Goal: Transaction & Acquisition: Purchase product/service

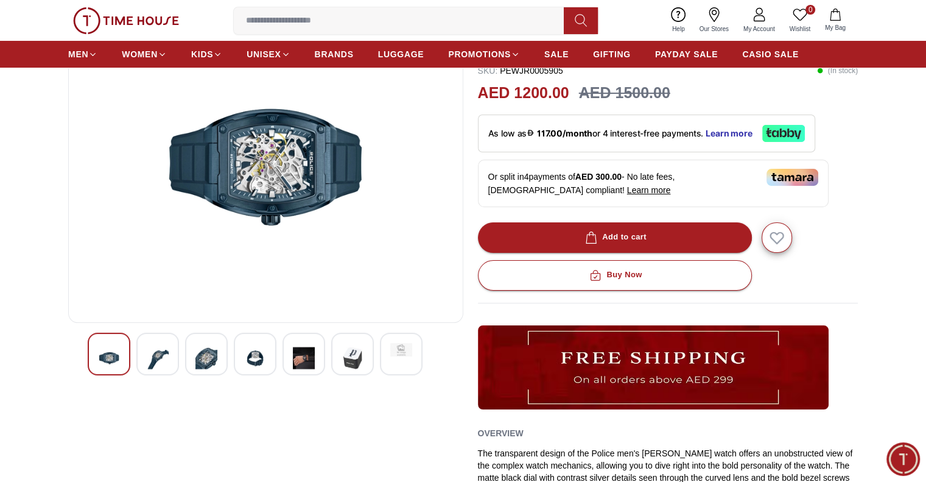
scroll to position [244, 0]
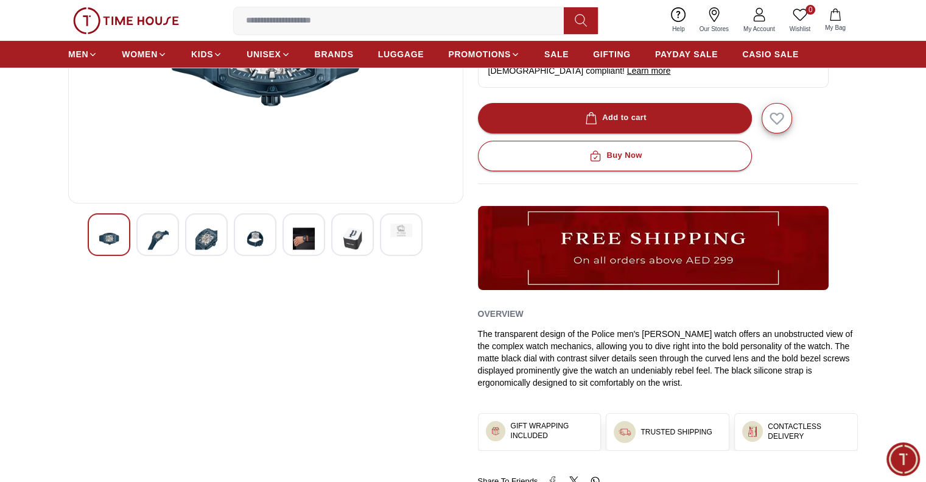
click at [148, 235] on img at bounding box center [158, 239] width 22 height 30
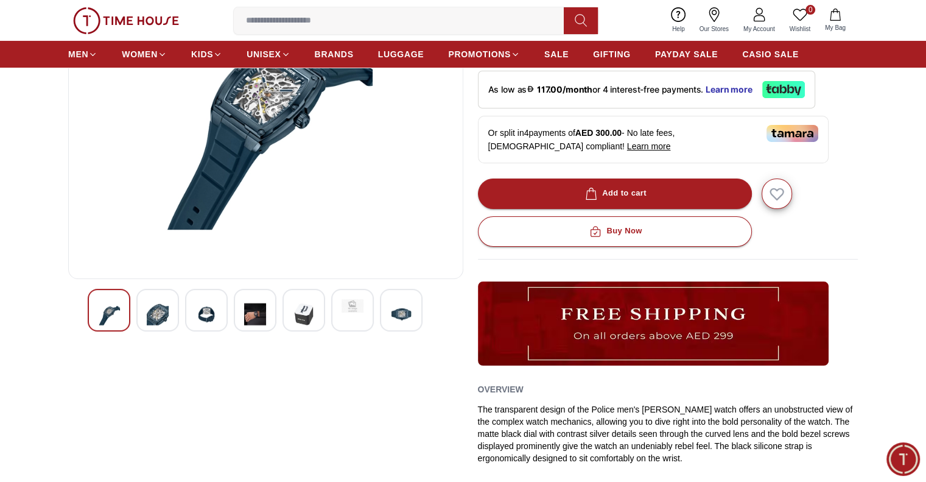
scroll to position [122, 0]
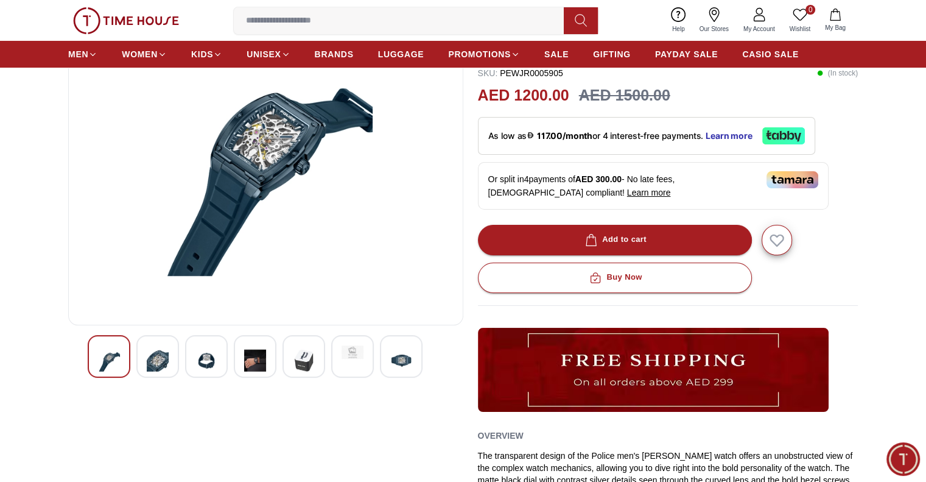
click at [418, 345] on div at bounding box center [401, 356] width 43 height 43
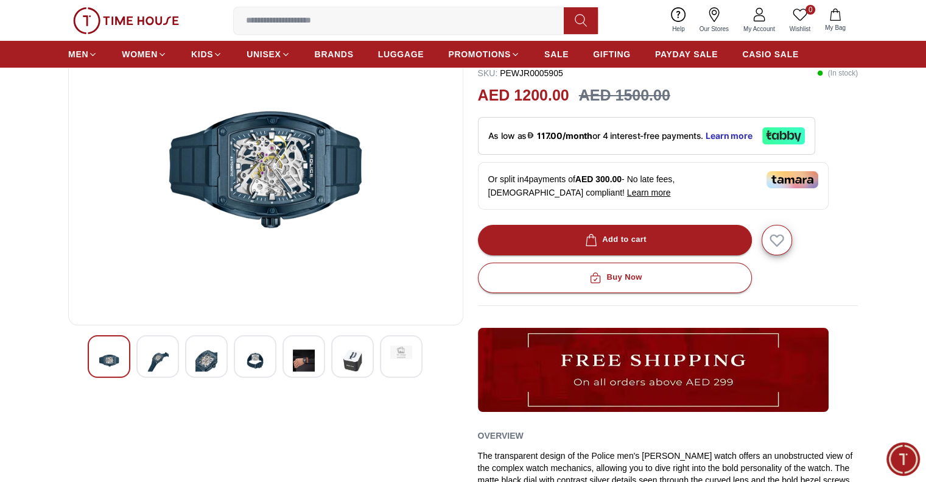
scroll to position [0, 0]
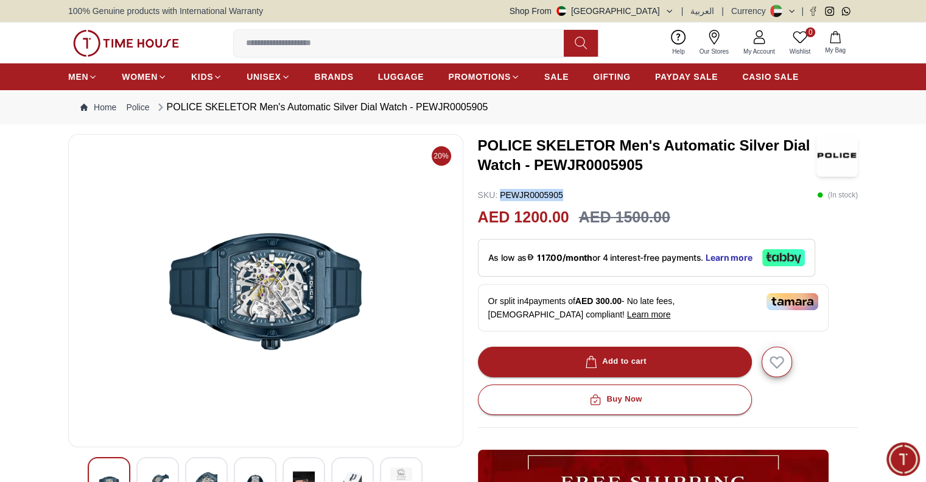
drag, startPoint x: 562, startPoint y: 192, endPoint x: 502, endPoint y: 192, distance: 60.3
click at [502, 192] on p "SKU : PEWJR0005905" at bounding box center [520, 195] width 85 height 12
copy p "PEWJR0005905"
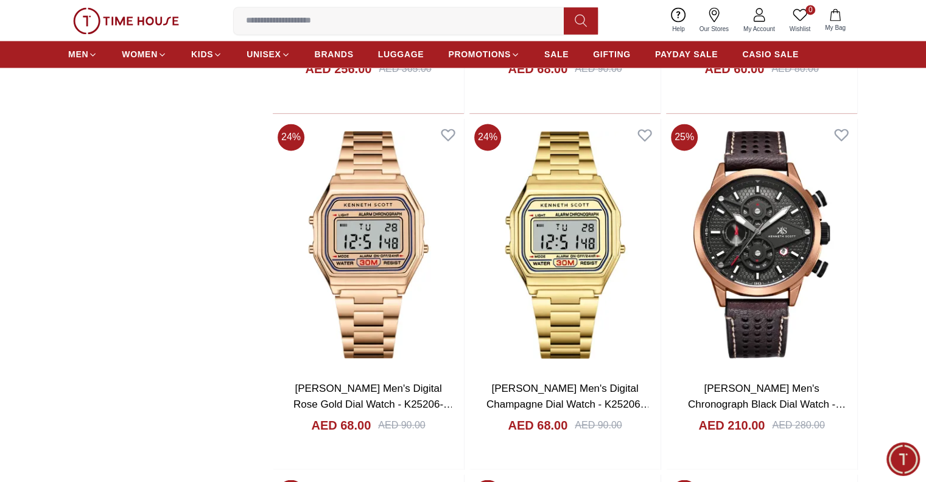
drag, startPoint x: 622, startPoint y: 221, endPoint x: 113, endPoint y: 180, distance: 510.3
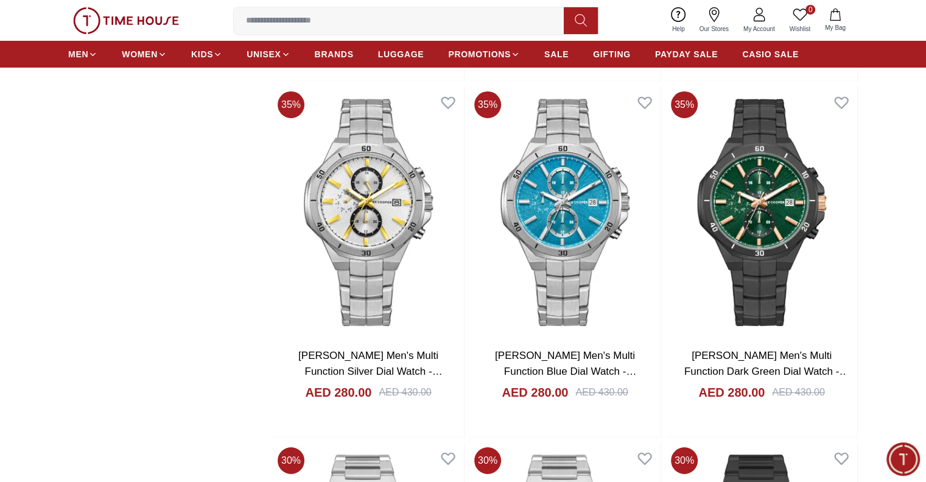
scroll to position [32229, 0]
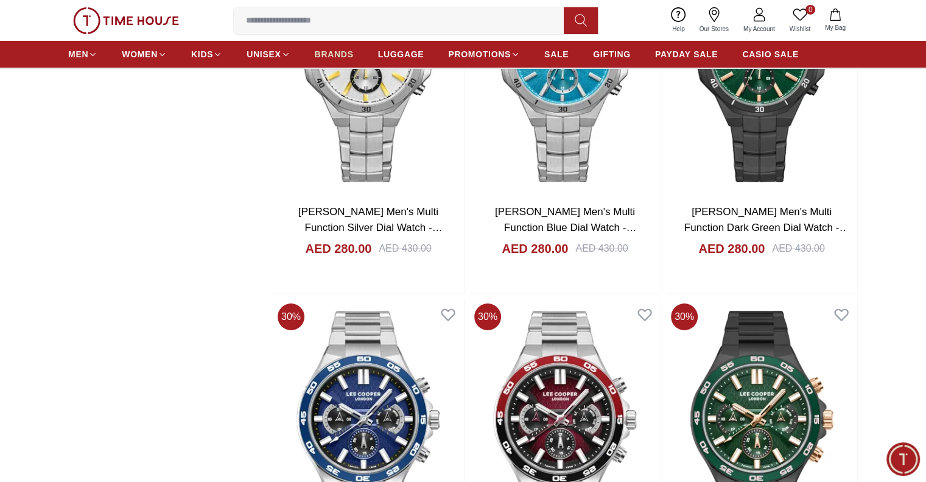
click at [344, 61] on link "BRANDS" at bounding box center [334, 54] width 39 height 22
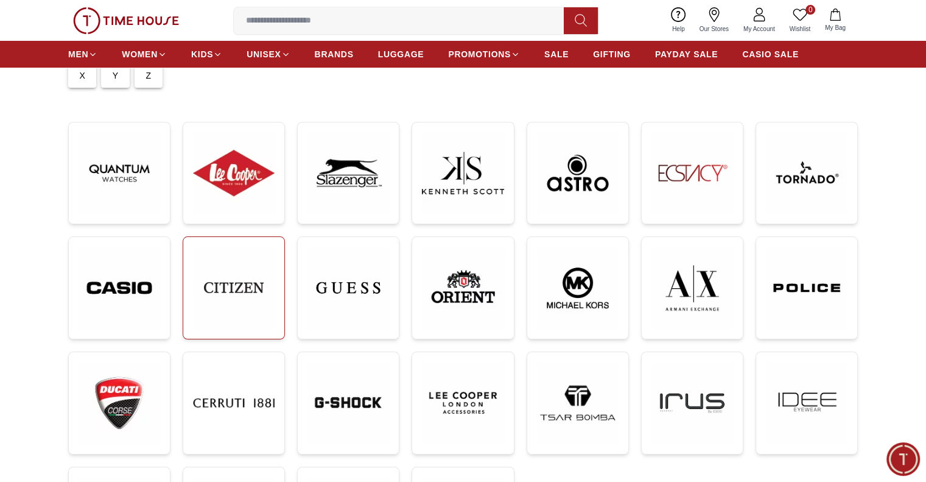
scroll to position [69, 0]
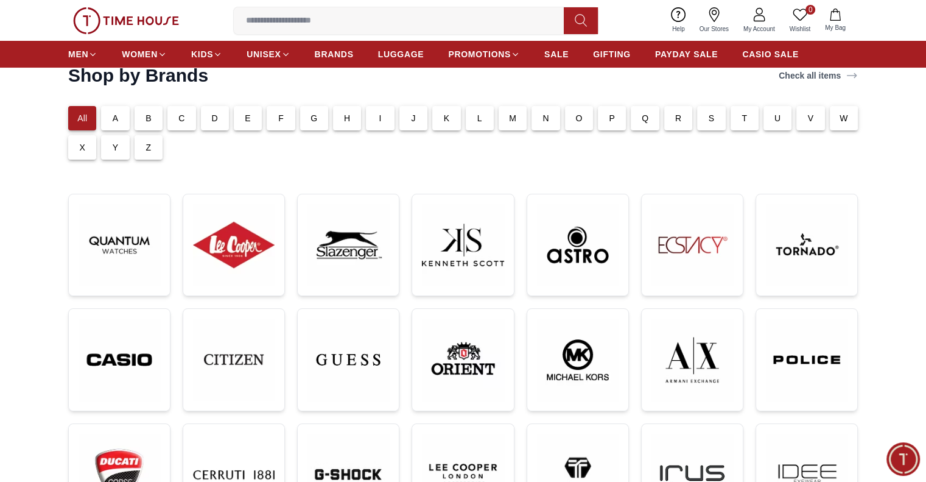
click at [619, 122] on div "P" at bounding box center [612, 118] width 28 height 24
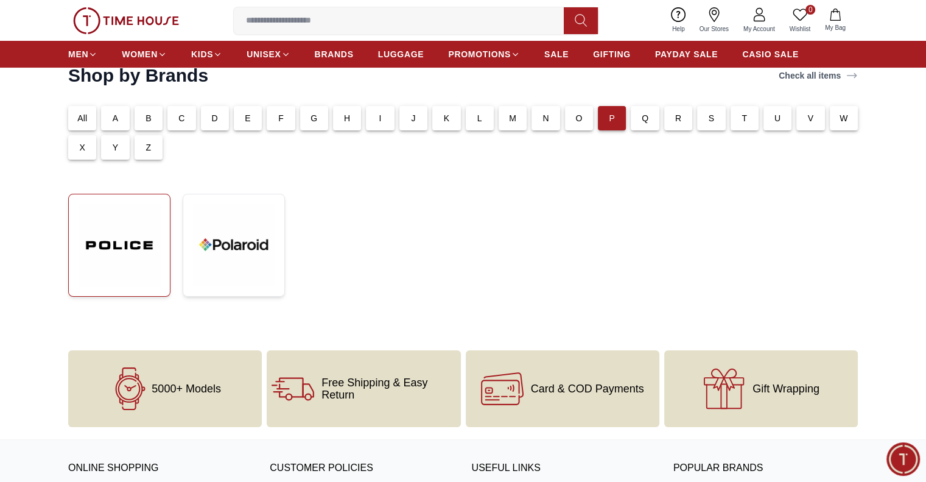
click at [79, 245] on img at bounding box center [120, 245] width 82 height 82
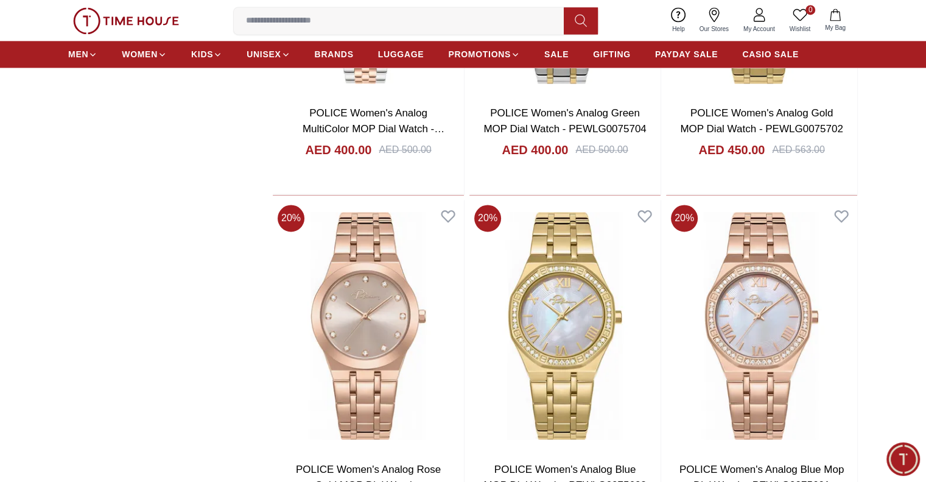
scroll to position [1827, 0]
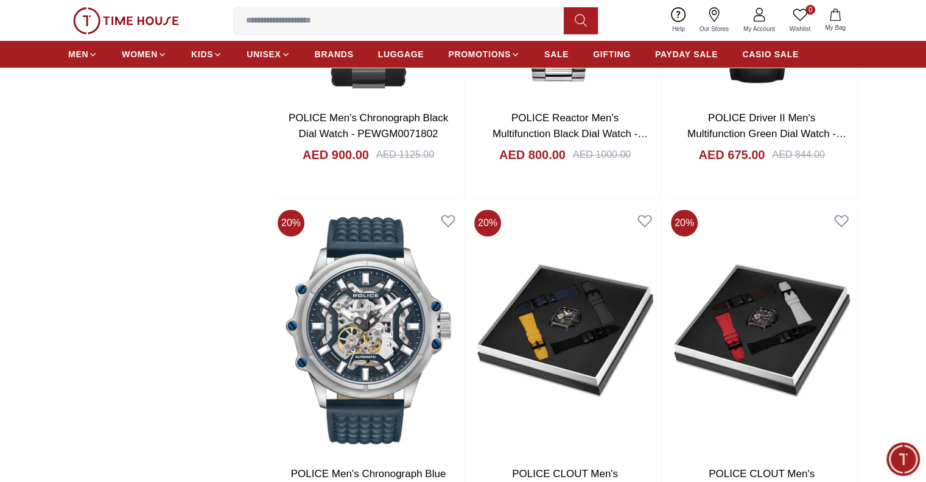
scroll to position [5056, 0]
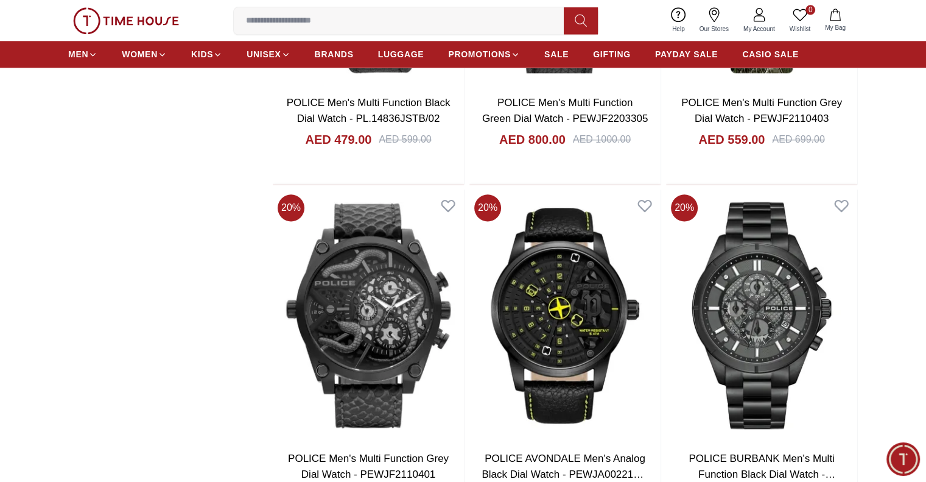
scroll to position [1403, 0]
